Goal: Navigation & Orientation: Find specific page/section

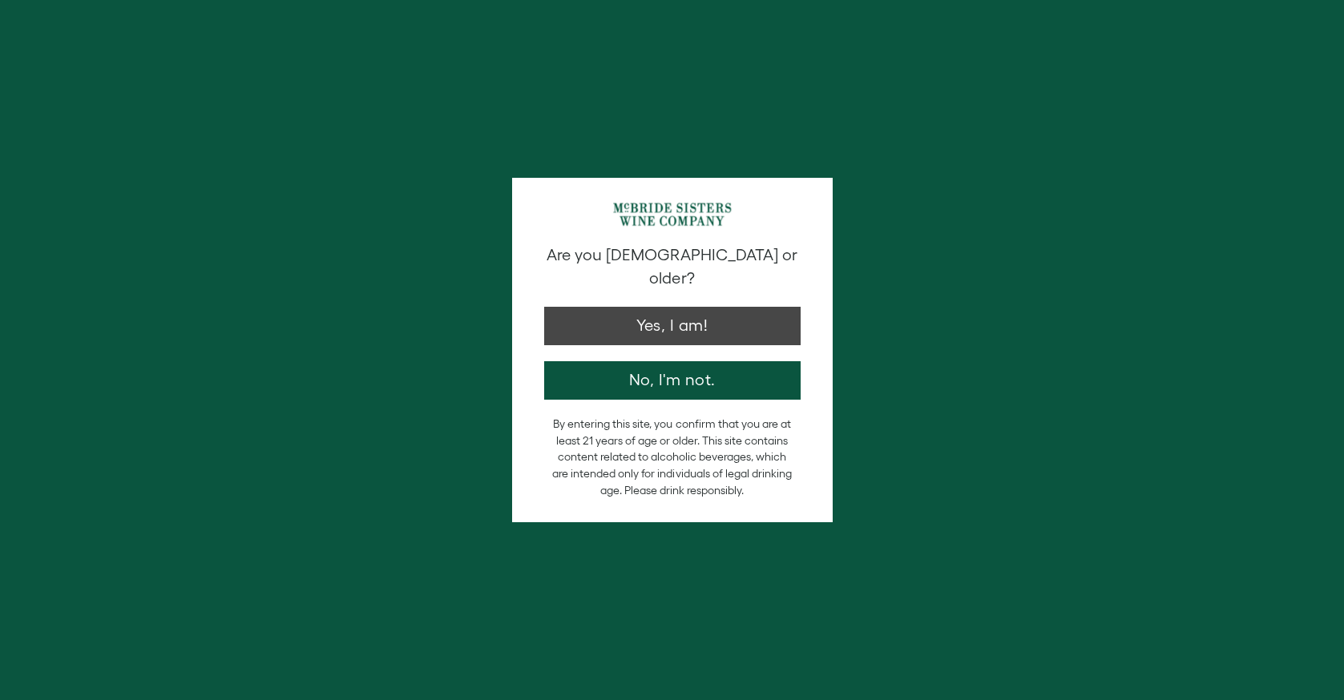
click at [570, 307] on button "Yes, I am!" at bounding box center [672, 326] width 256 height 38
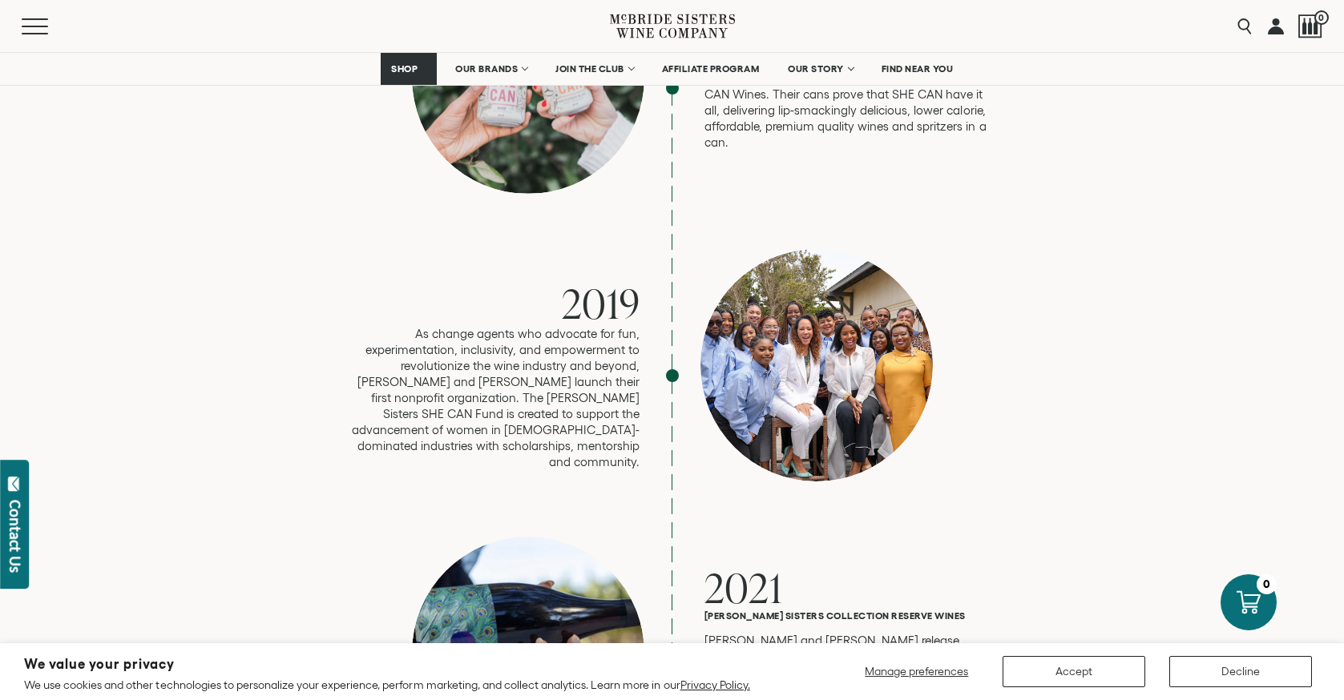
scroll to position [3464, 0]
click at [763, 285] on div at bounding box center [816, 365] width 232 height 232
click at [761, 285] on div at bounding box center [816, 365] width 232 height 232
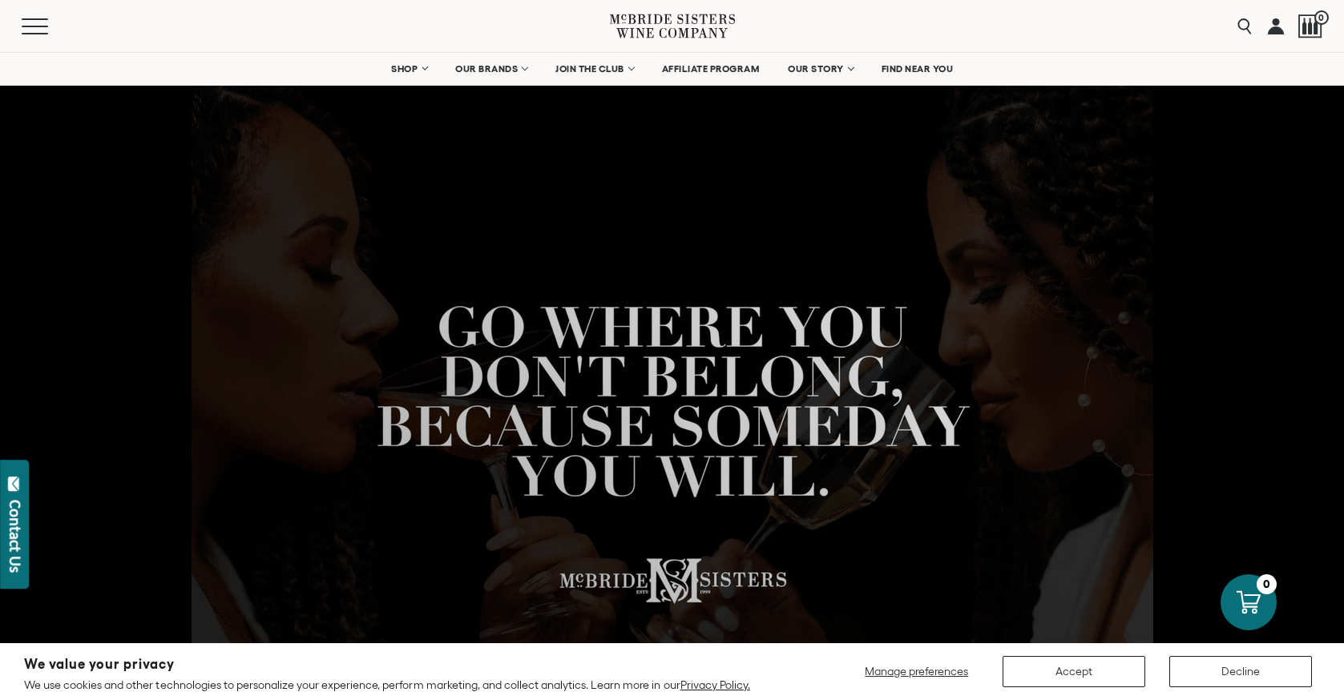
scroll to position [88, 0]
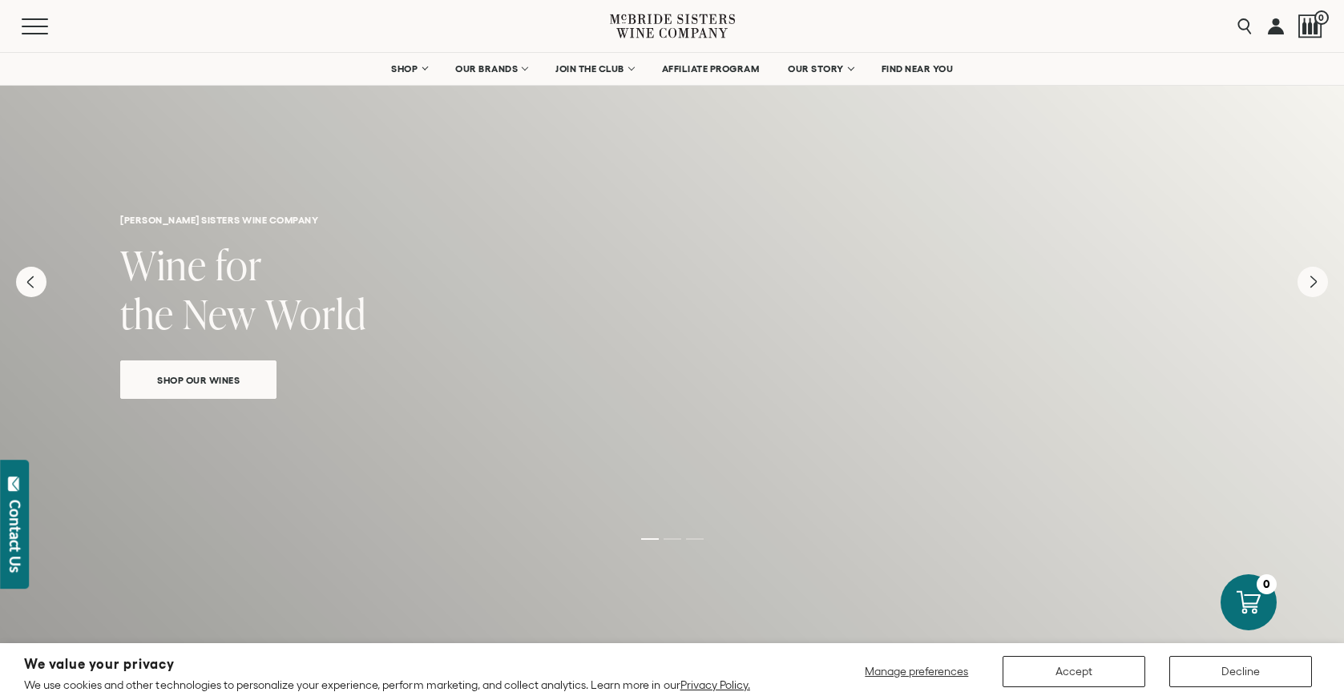
click at [223, 379] on span "Shop Our Wines" at bounding box center [198, 380] width 139 height 18
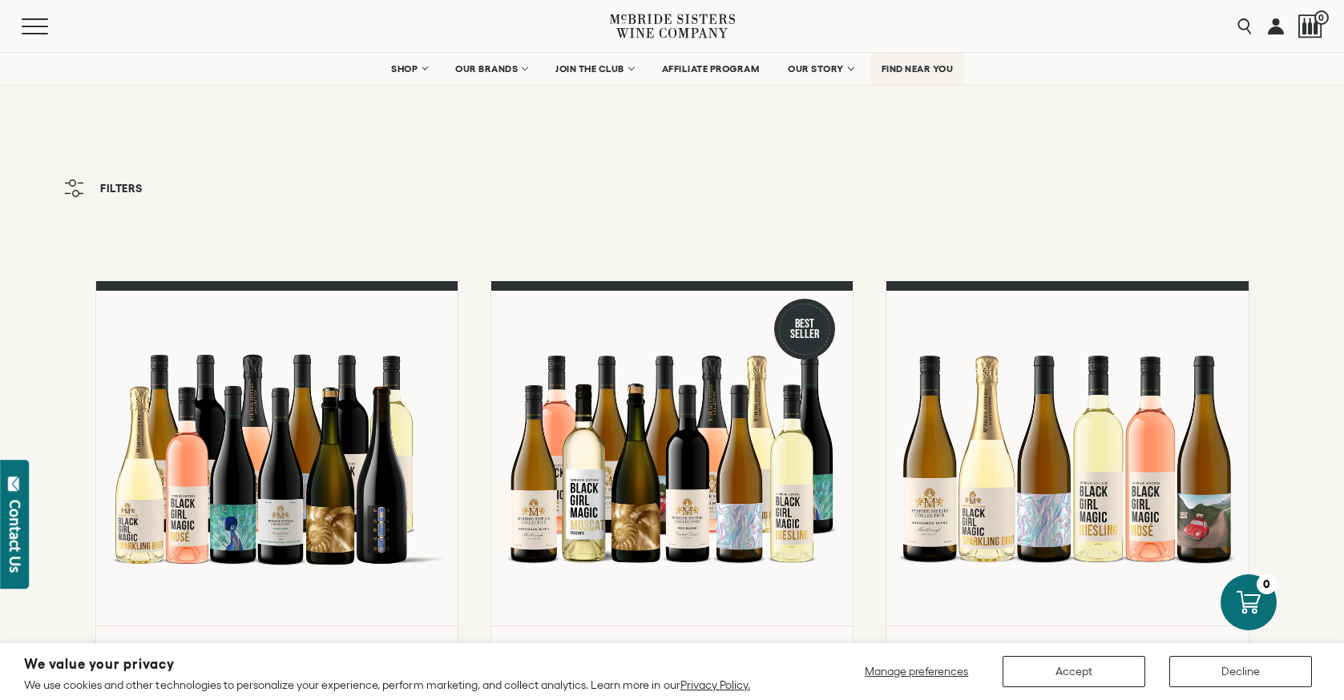
click at [921, 67] on span "FIND NEAR YOU" at bounding box center [918, 68] width 72 height 11
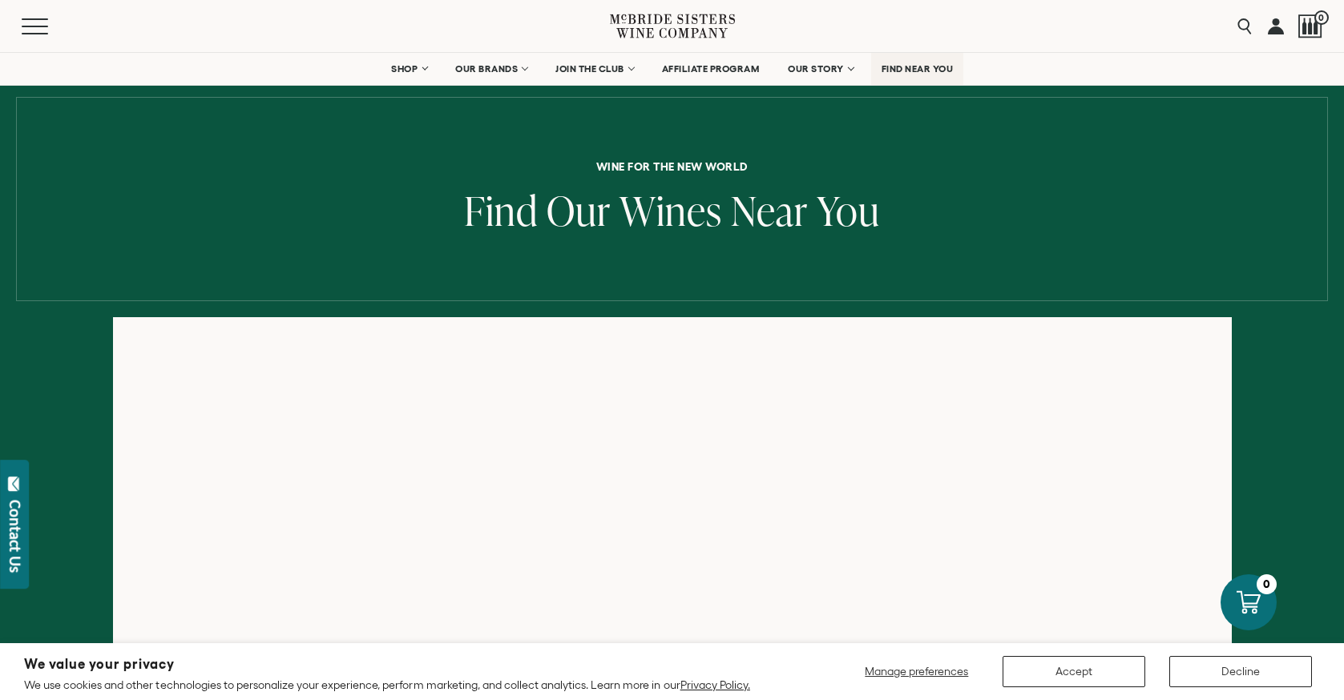
scroll to position [52, 0]
